Goal: Find specific page/section: Find specific page/section

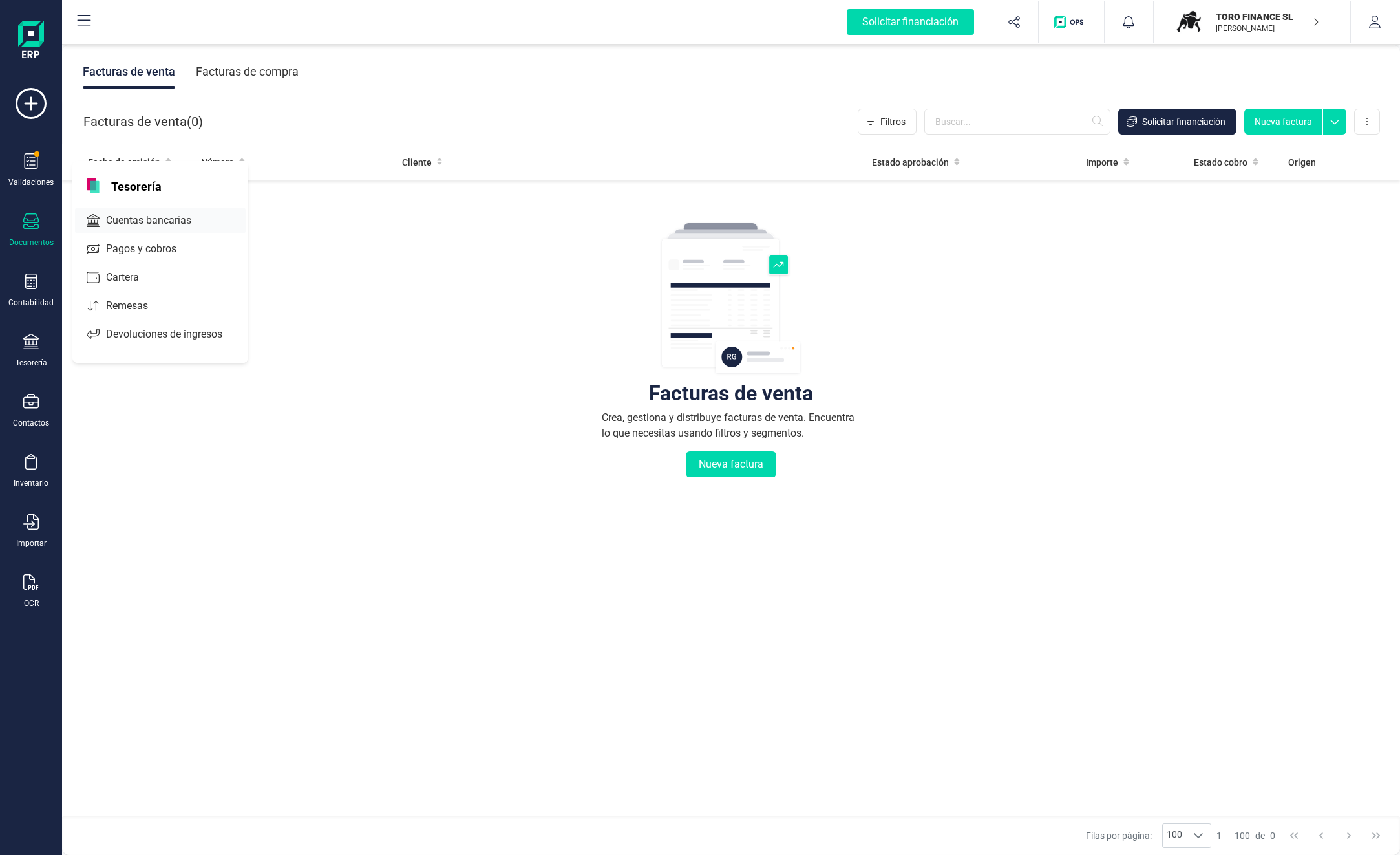
click at [170, 219] on span "Cuentas bancarias" at bounding box center [158, 220] width 114 height 15
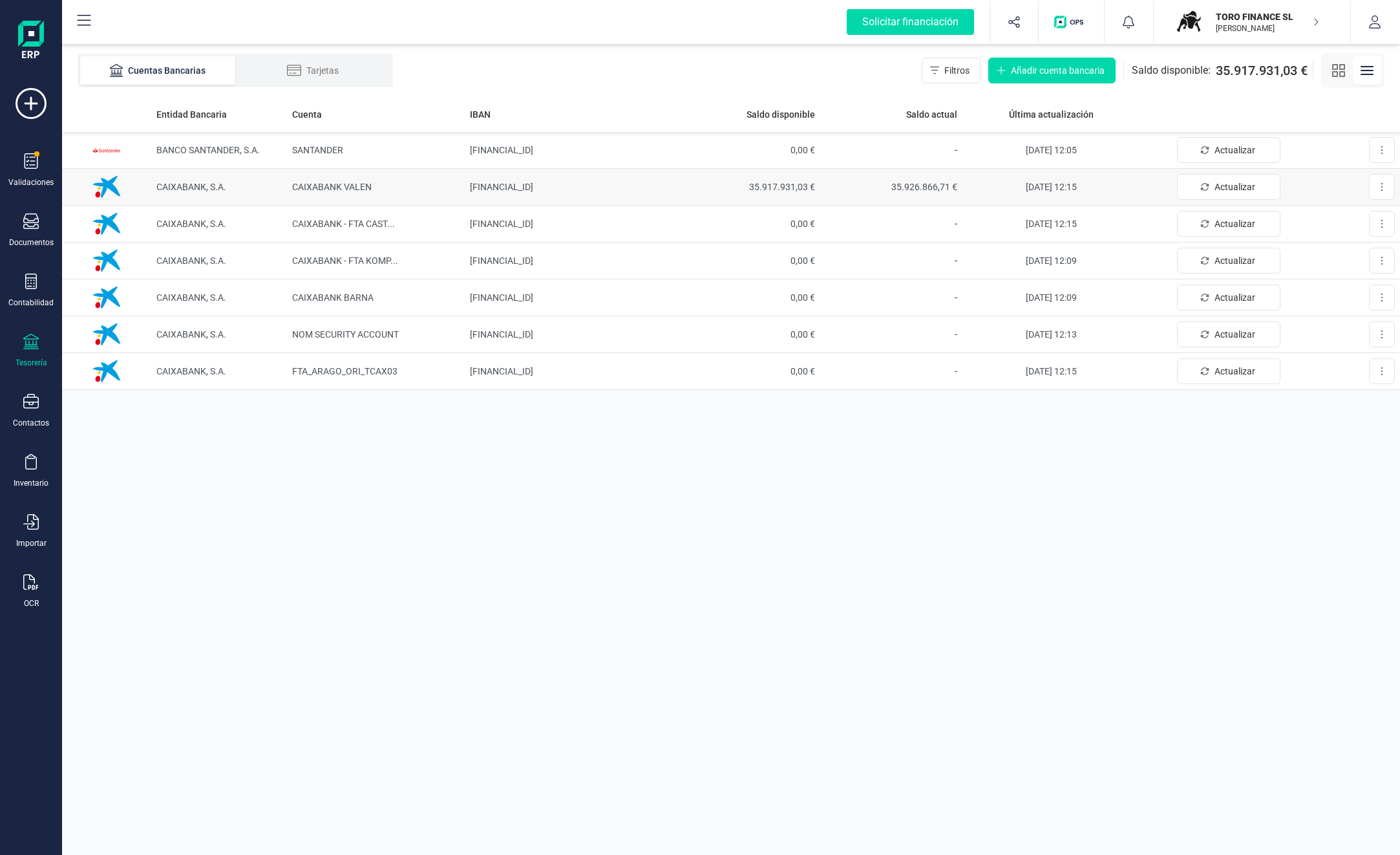
click at [569, 187] on td "[FINANCIAL_ID]" at bounding box center [571, 187] width 213 height 37
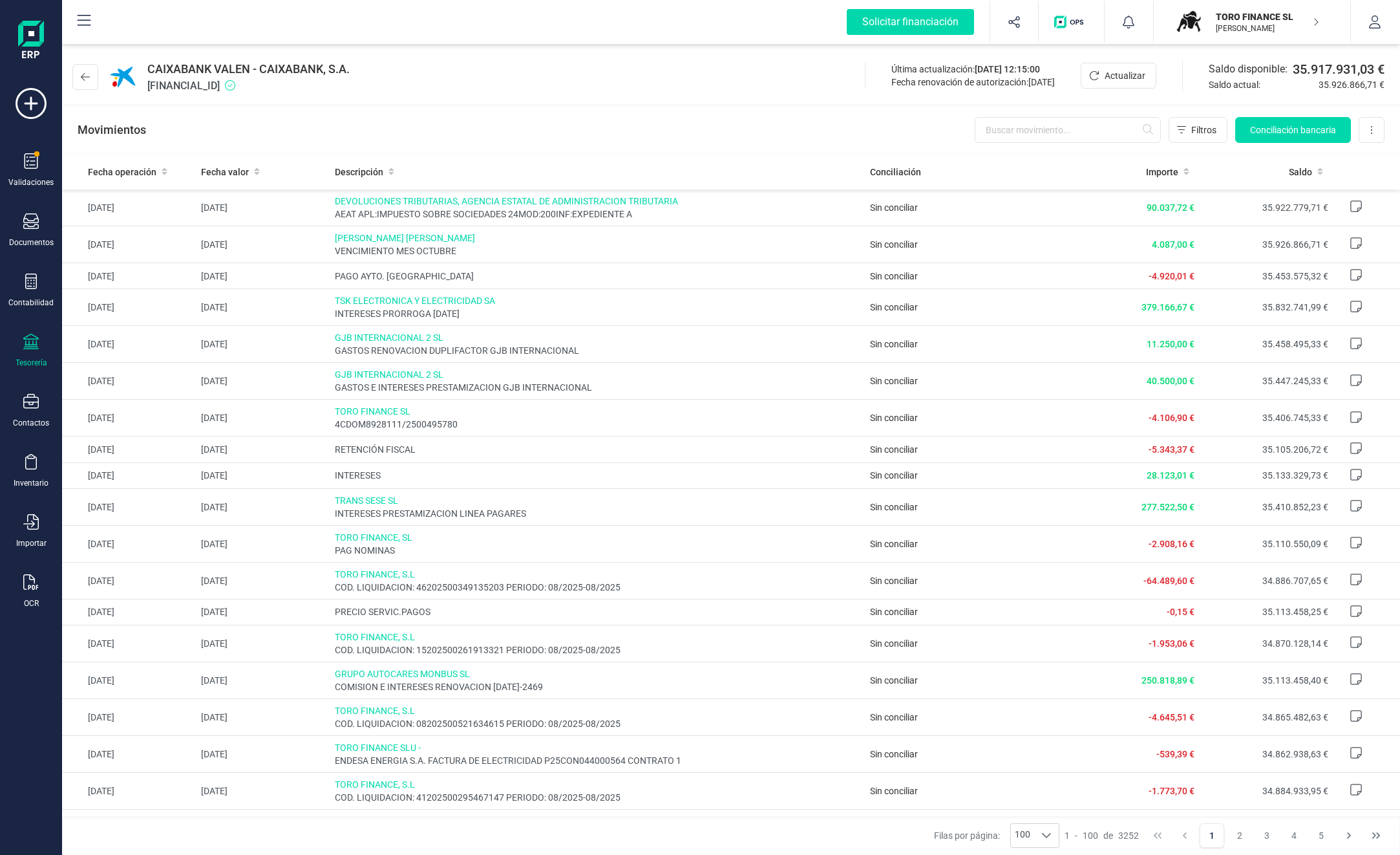
click at [1257, 26] on p "[PERSON_NAME]" at bounding box center [1268, 28] width 104 height 10
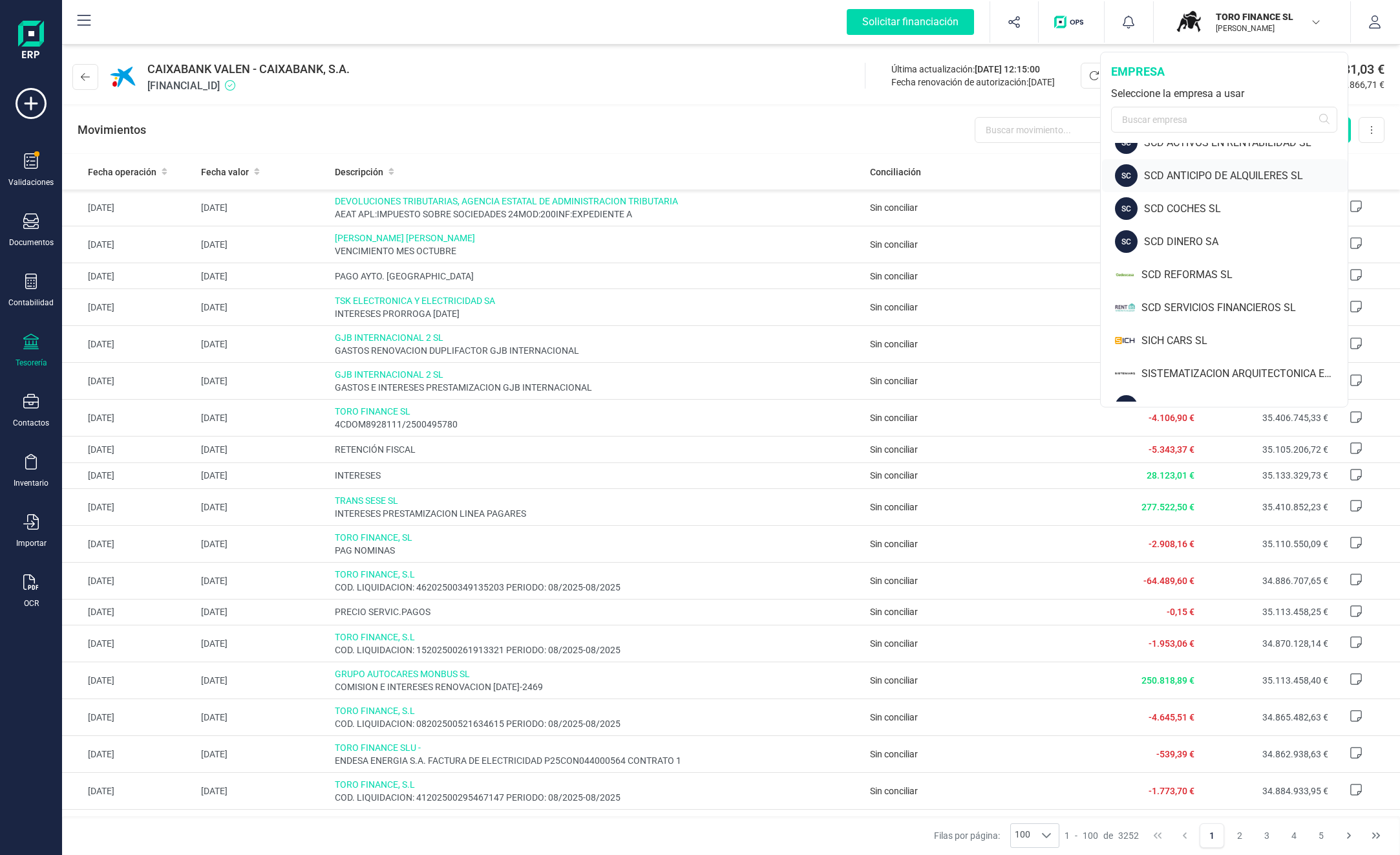
scroll to position [830, 0]
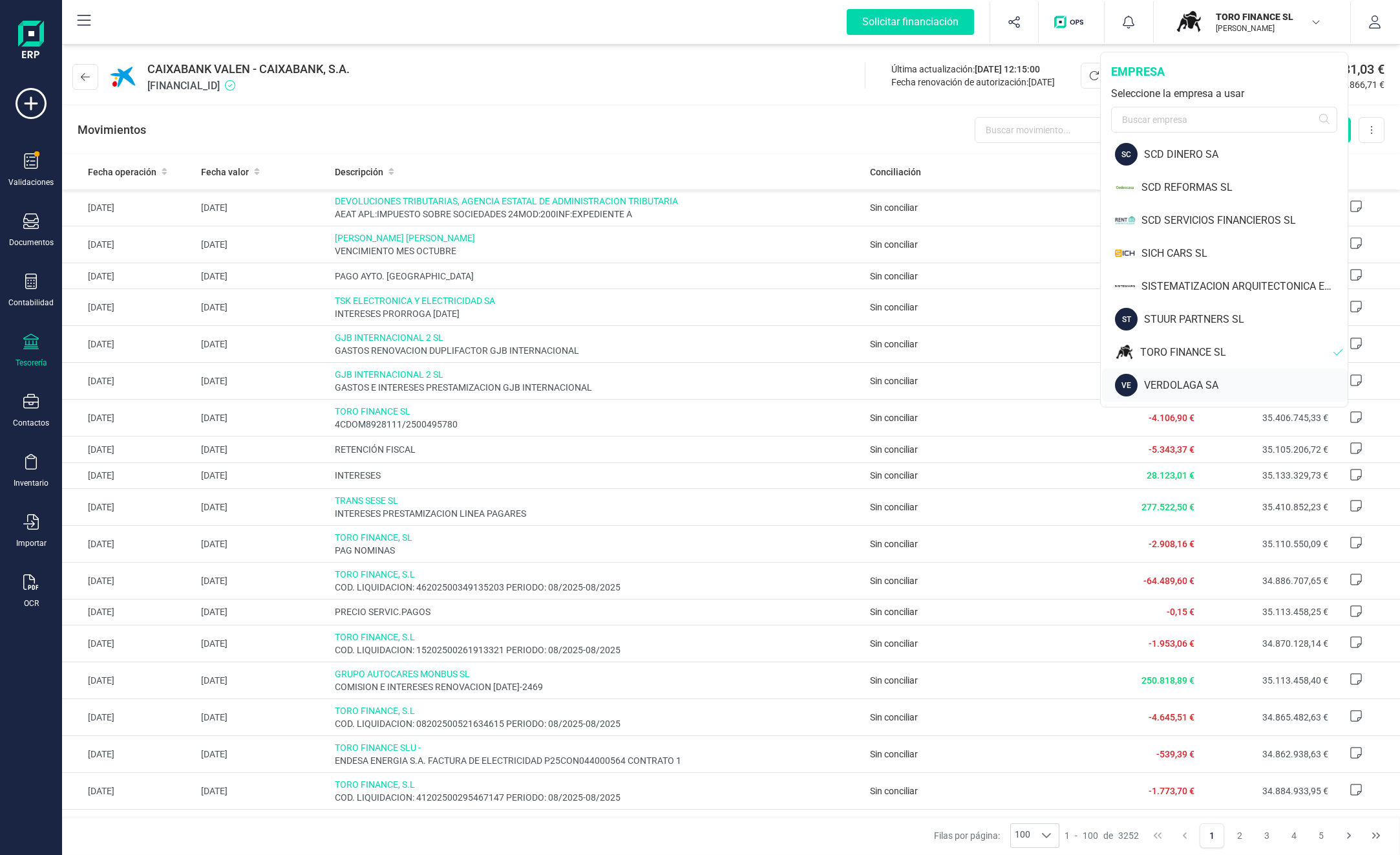
click at [1210, 382] on div "VERDOLAGA SA" at bounding box center [1246, 386] width 204 height 15
